Goal: Information Seeking & Learning: Compare options

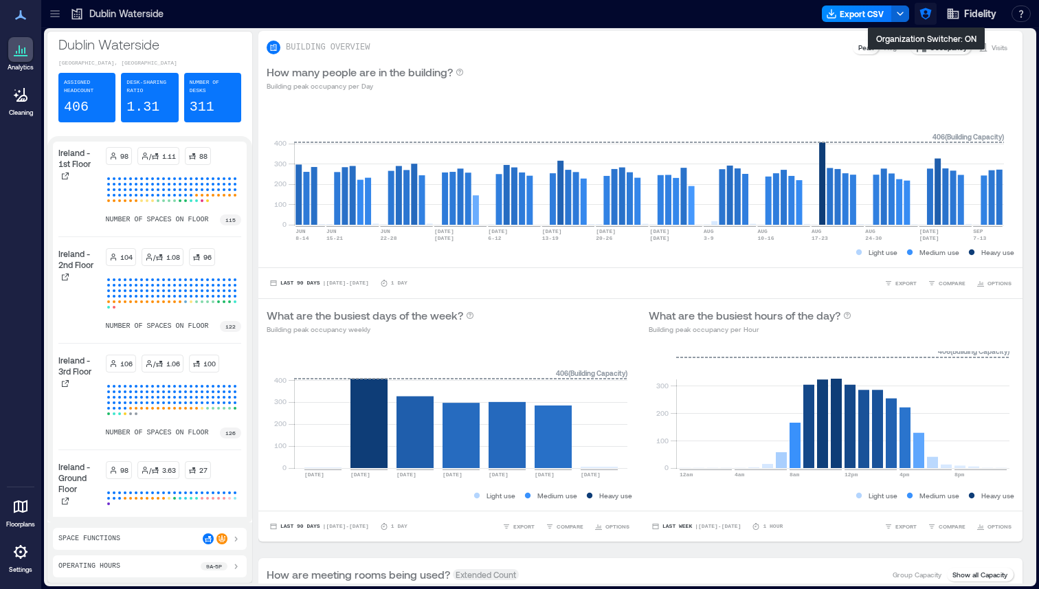
click at [932, 14] on button "button" at bounding box center [925, 14] width 22 height 22
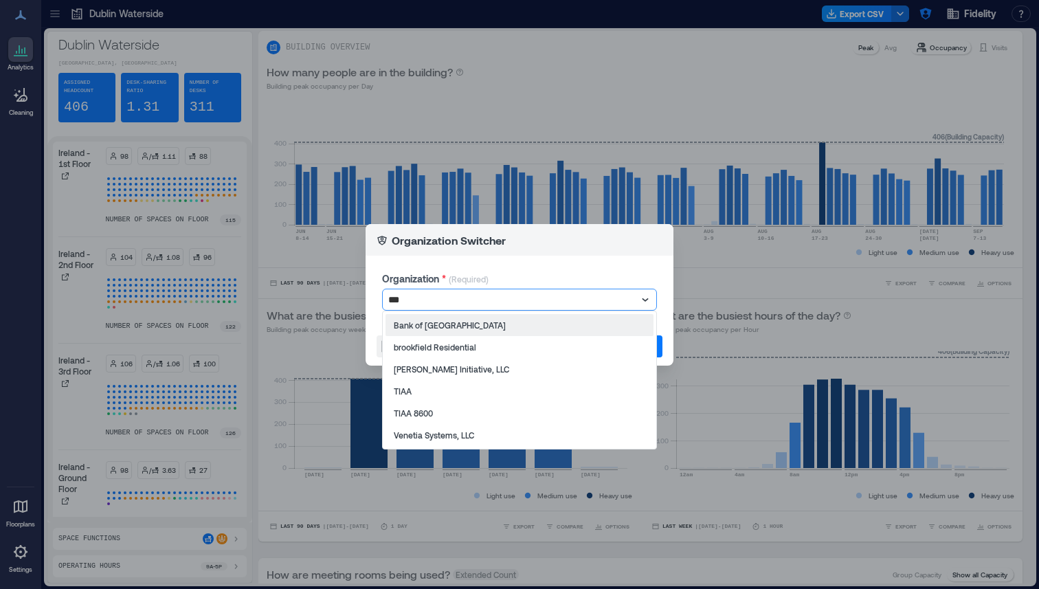
type input "****"
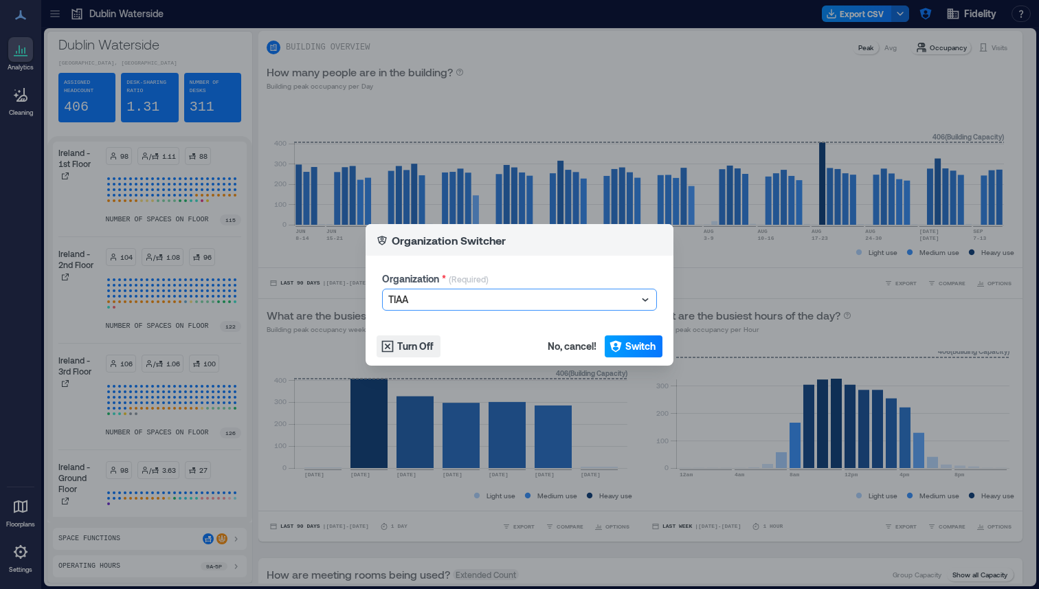
click at [626, 356] on button "Switch" at bounding box center [634, 346] width 58 height 22
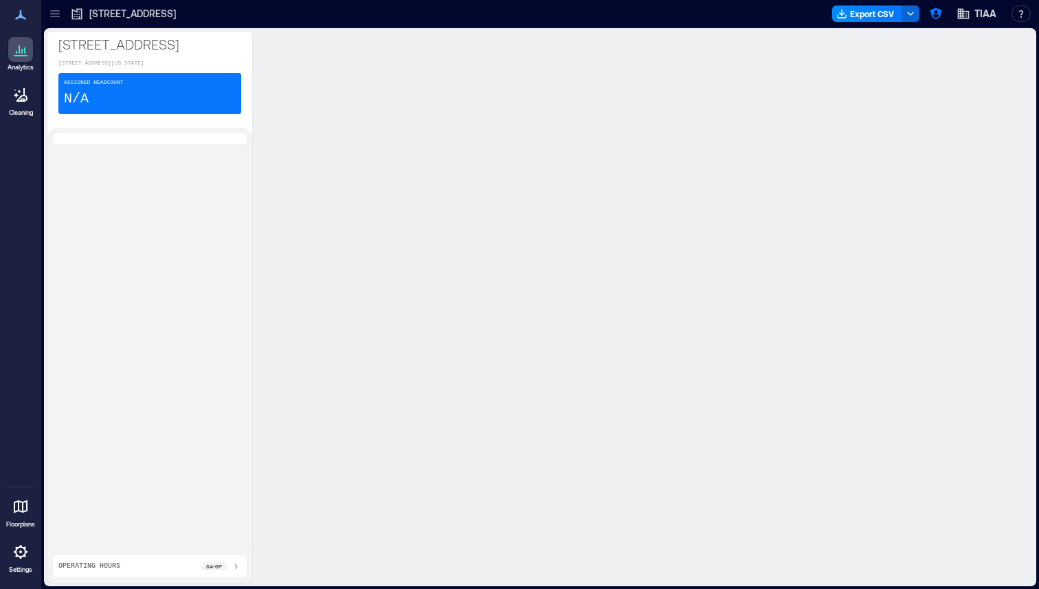
click at [59, 13] on icon at bounding box center [55, 14] width 14 height 14
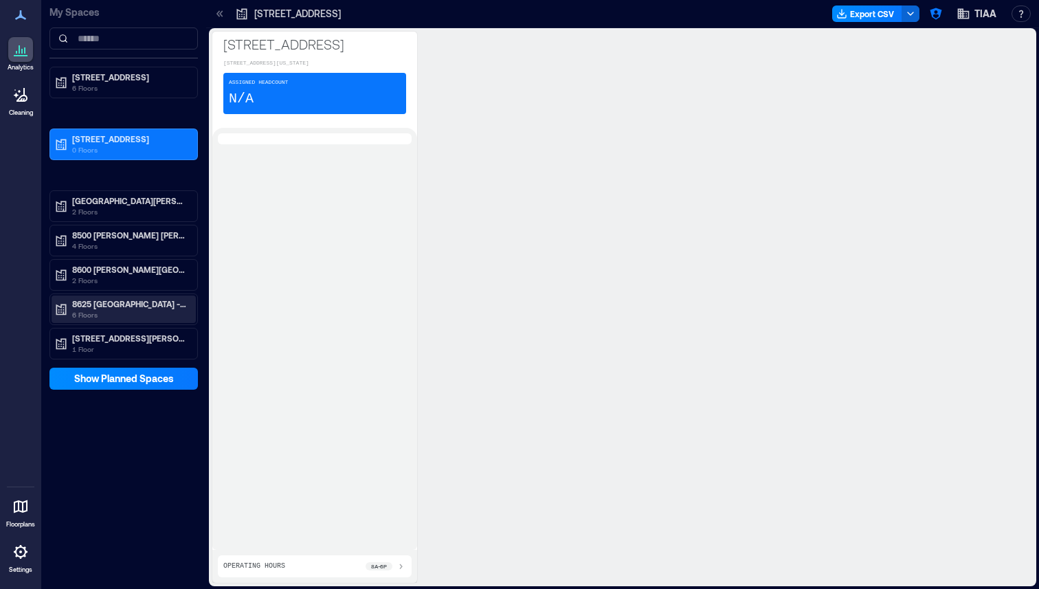
click at [107, 305] on p "8625 [GEOGRAPHIC_DATA] - CLT" at bounding box center [129, 303] width 115 height 11
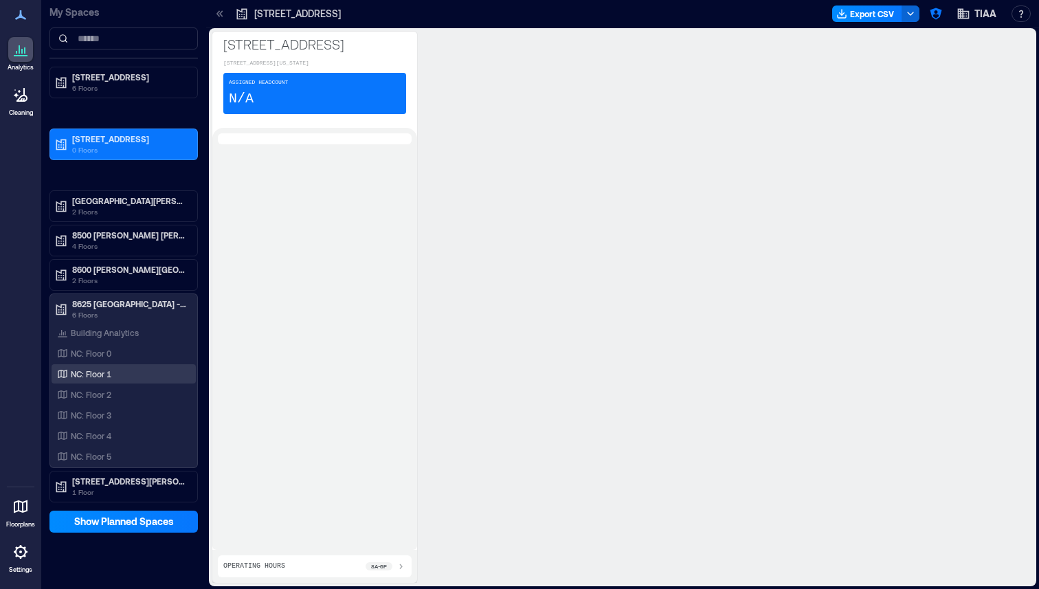
click at [91, 375] on p "NC: Floor 1" at bounding box center [91, 373] width 41 height 11
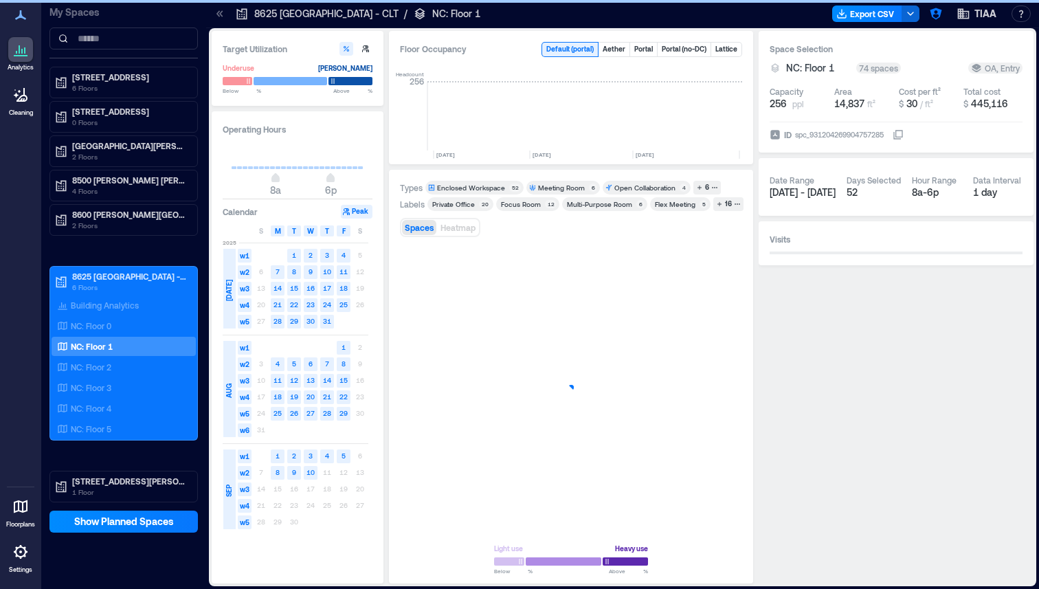
scroll to position [0, 2652]
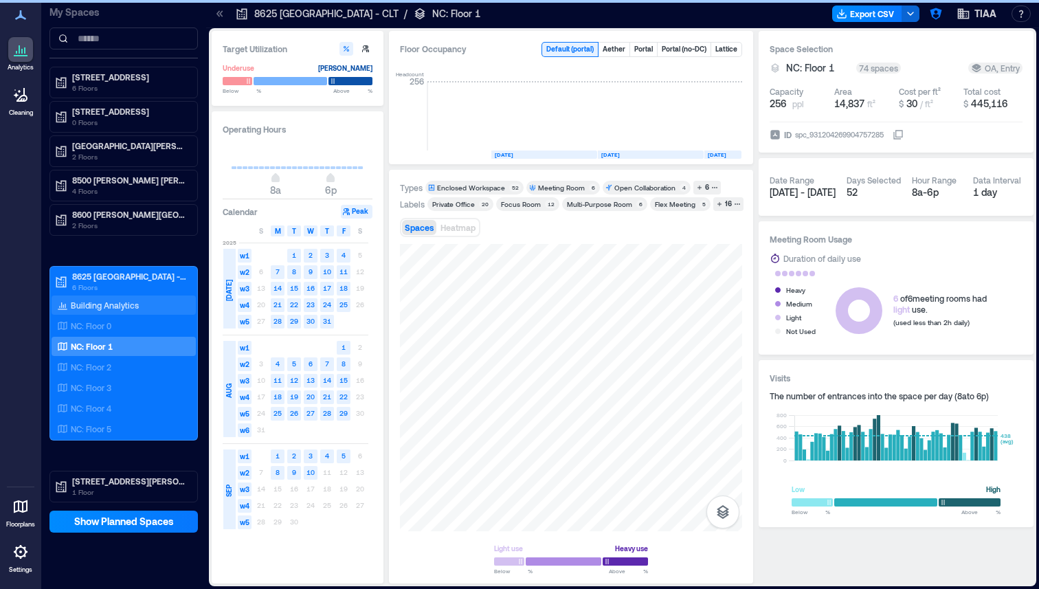
click at [131, 302] on p "Building Analytics" at bounding box center [105, 305] width 68 height 11
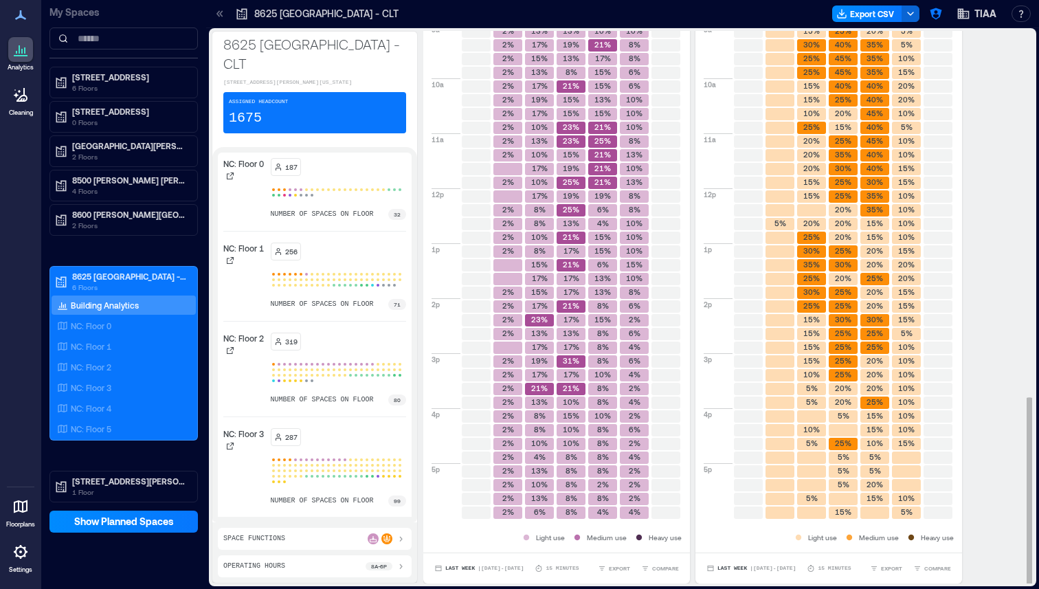
scroll to position [1, 0]
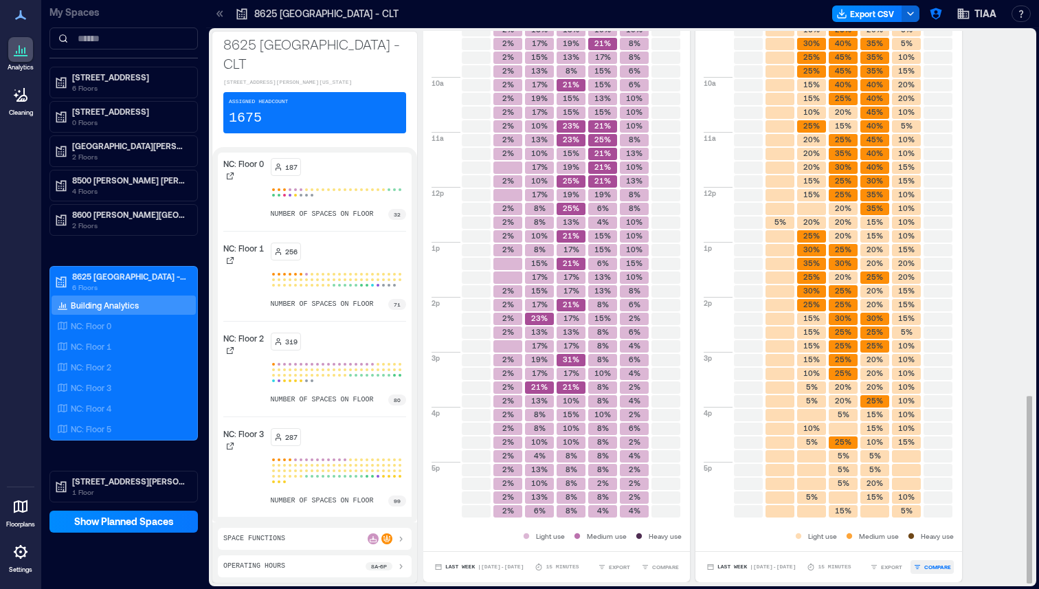
click at [924, 568] on button "COMPARE" at bounding box center [931, 567] width 43 height 14
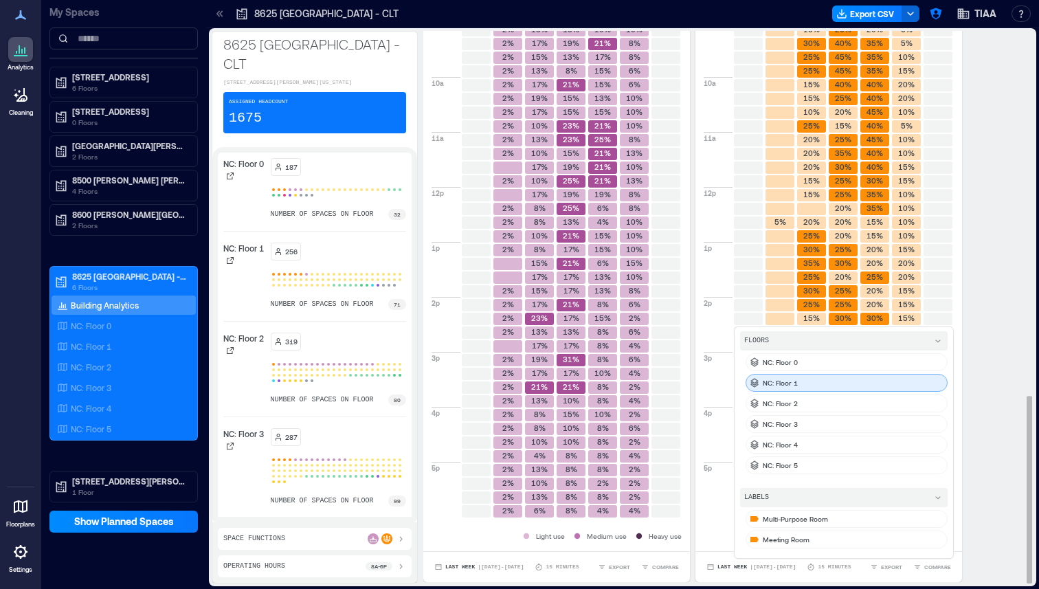
click at [815, 390] on div "NC: Floor 1" at bounding box center [846, 383] width 202 height 18
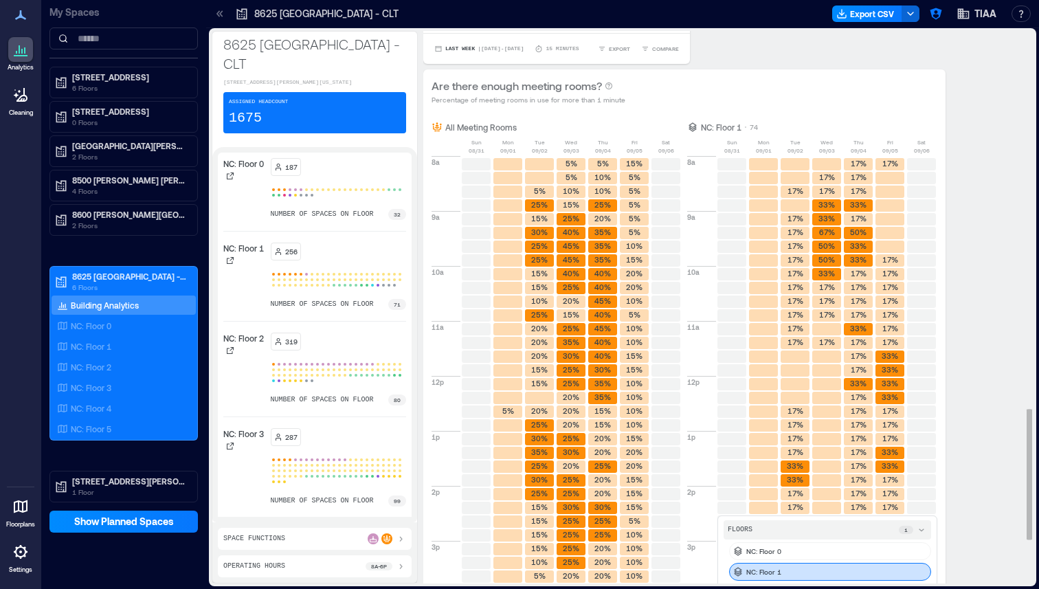
scroll to position [1602, 0]
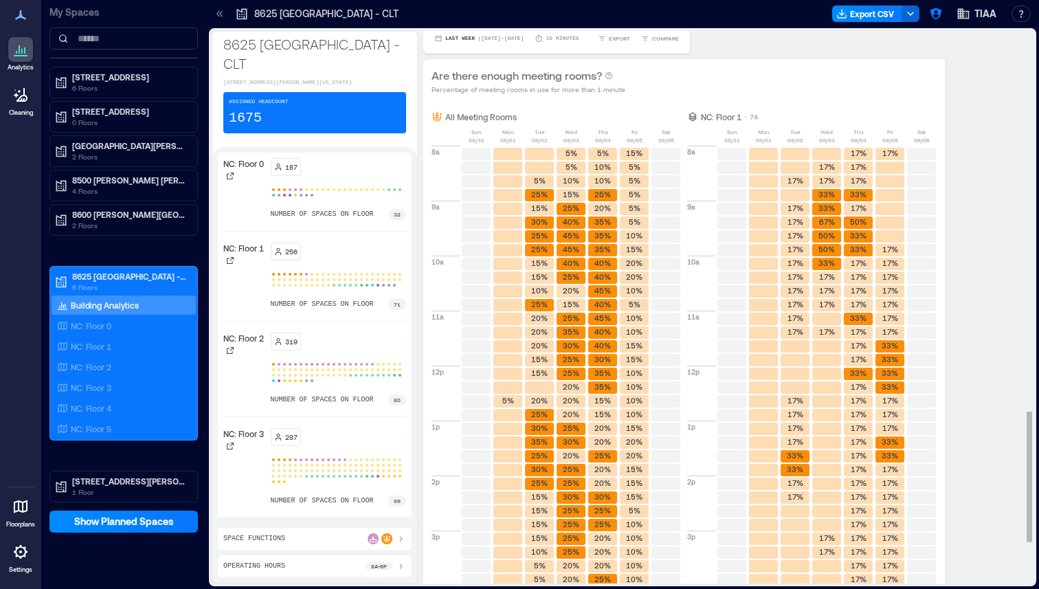
click at [977, 346] on div "Are there enough open workspaces? Percentage of open workspaces in use for more…" at bounding box center [722, 56] width 599 height 1408
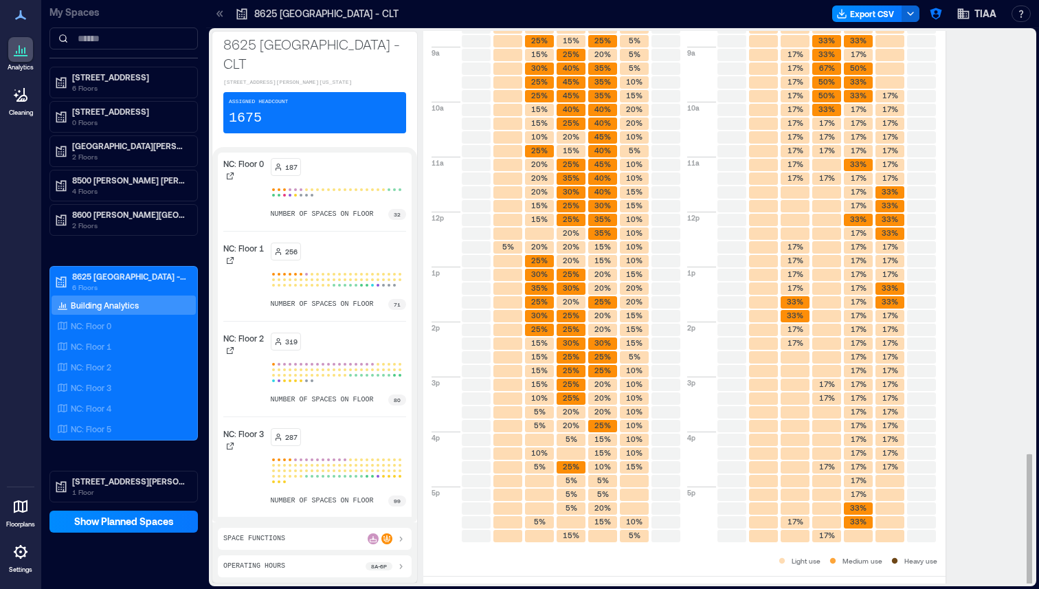
scroll to position [1782, 0]
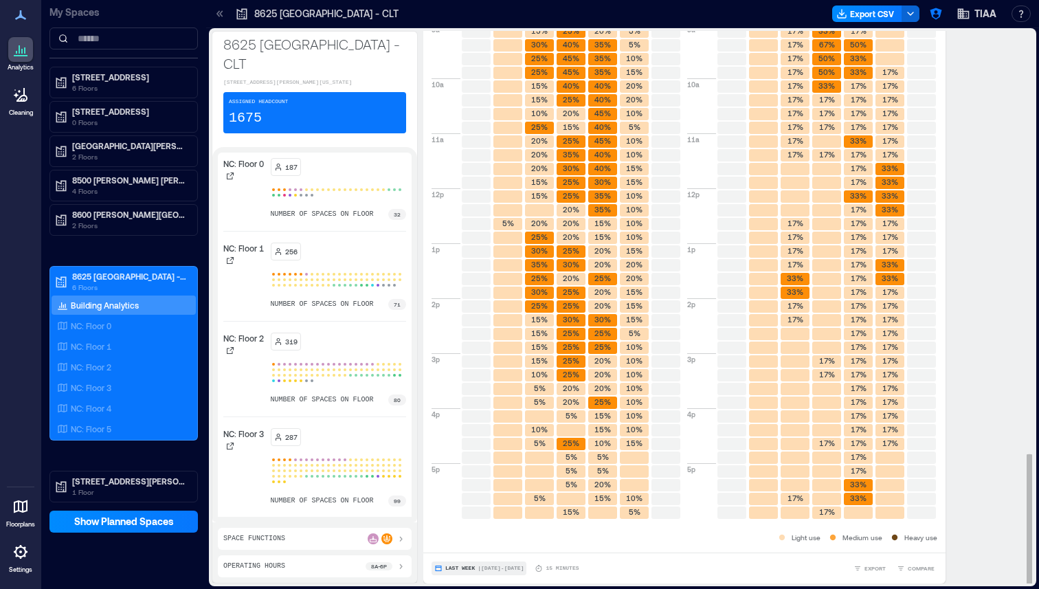
click at [476, 572] on button "Last Week | [DATE] - [DATE]" at bounding box center [478, 568] width 95 height 14
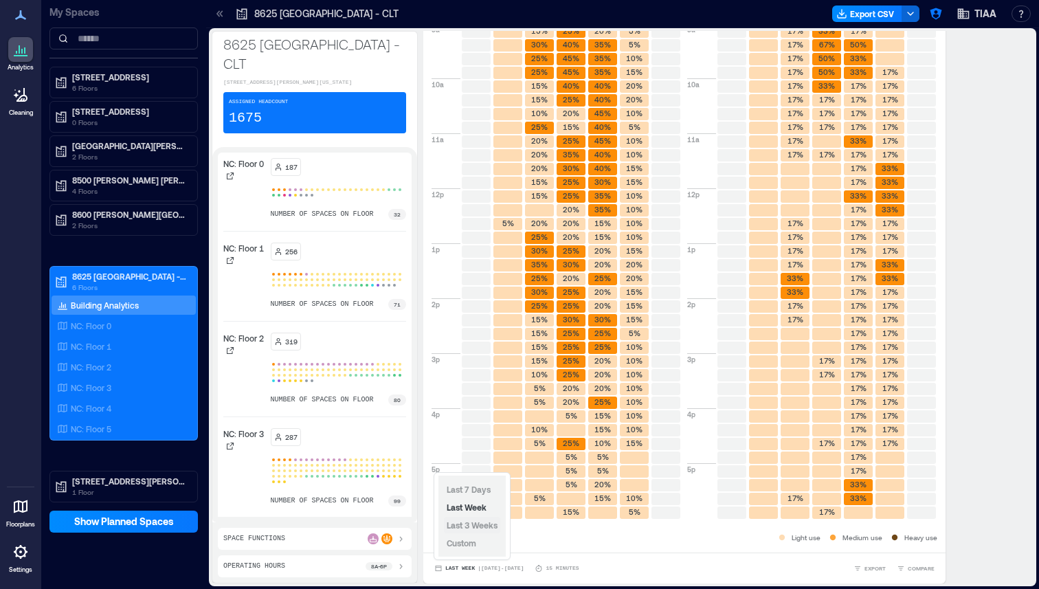
click at [477, 527] on span "Last 3 Weeks" at bounding box center [472, 525] width 51 height 10
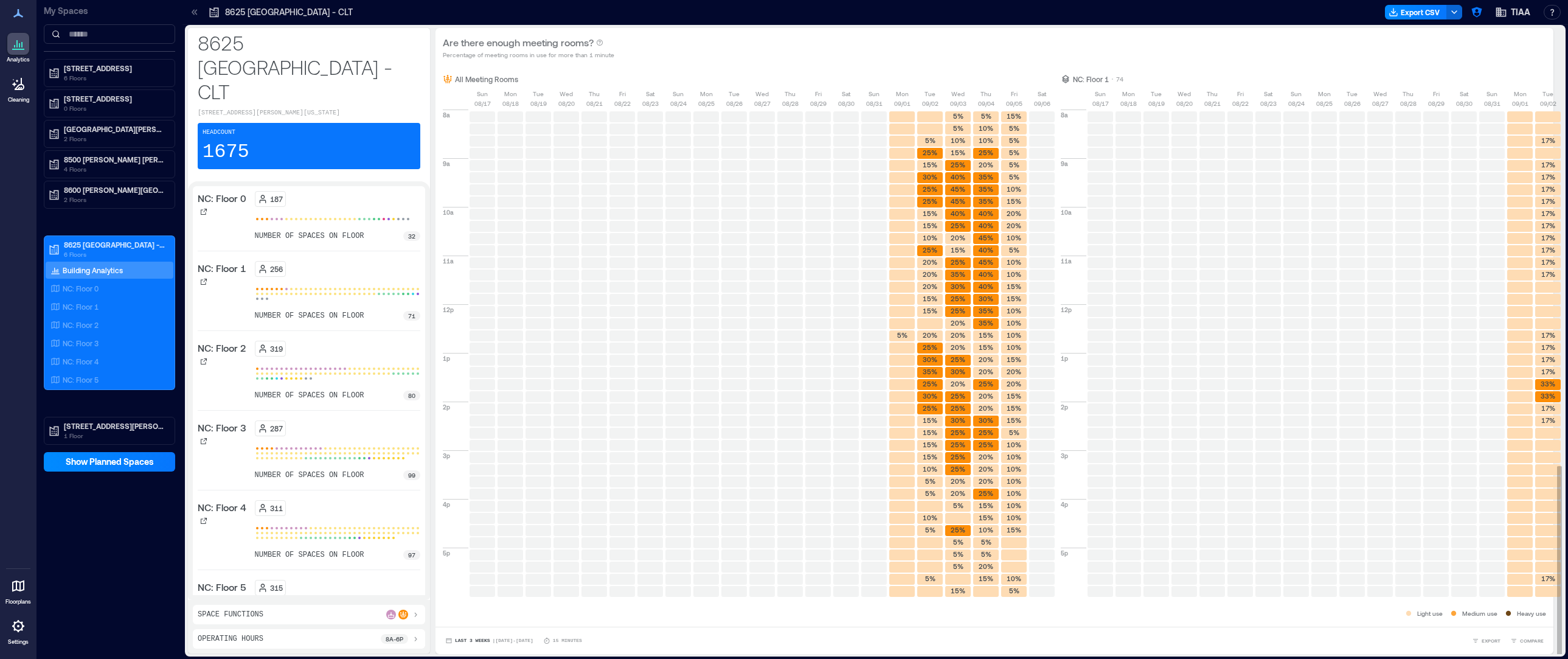
scroll to position [1, 0]
click at [490, 521] on button "Last 3 Weeks | [DATE] - [DATE]" at bounding box center [489, 640] width 93 height 12
click at [478, 521] on span "Custom" at bounding box center [467, 617] width 27 height 9
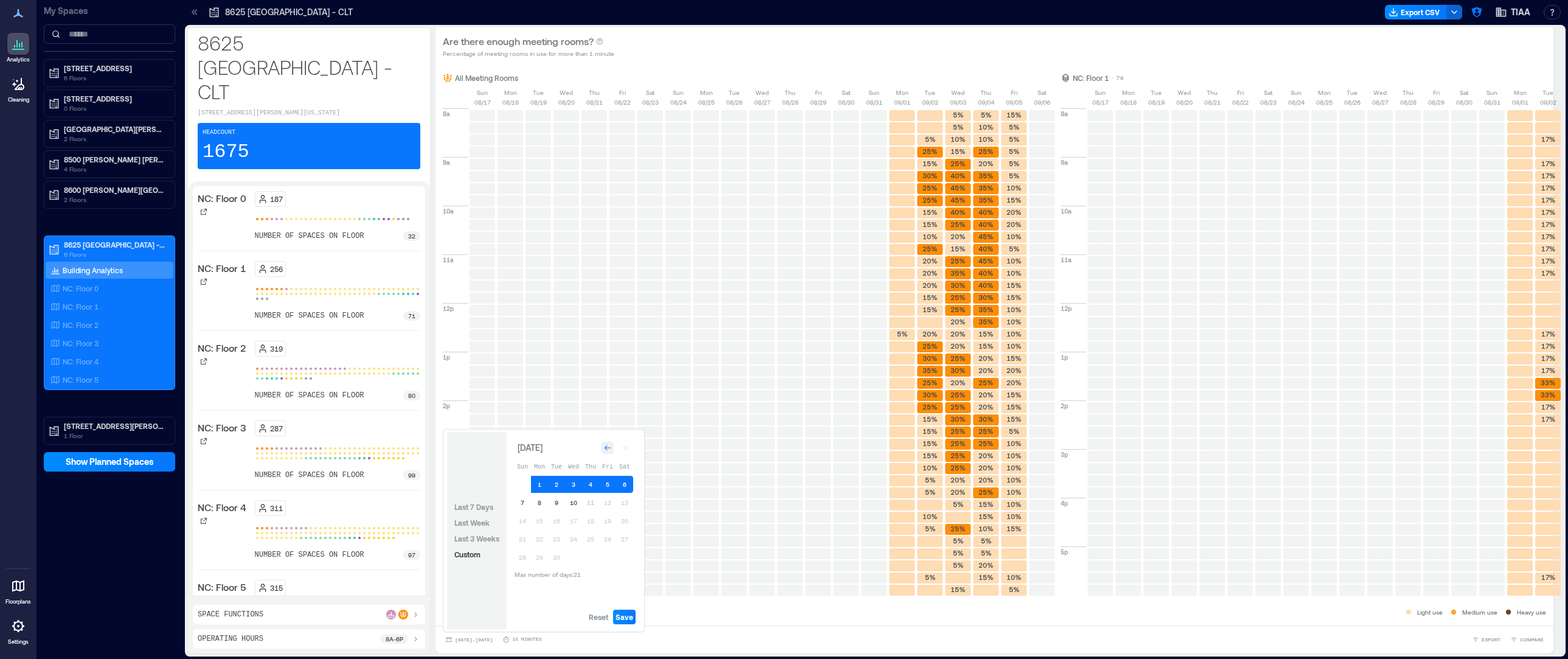
click at [609, 446] on icon "Go to previous month" at bounding box center [607, 448] width 7 height 7
click at [528, 521] on button "17" at bounding box center [522, 536] width 17 height 17
click at [622, 521] on button "23" at bounding box center [624, 536] width 17 height 17
click at [628, 521] on span "Save" at bounding box center [624, 616] width 18 height 10
